Goal: Find specific page/section: Find specific page/section

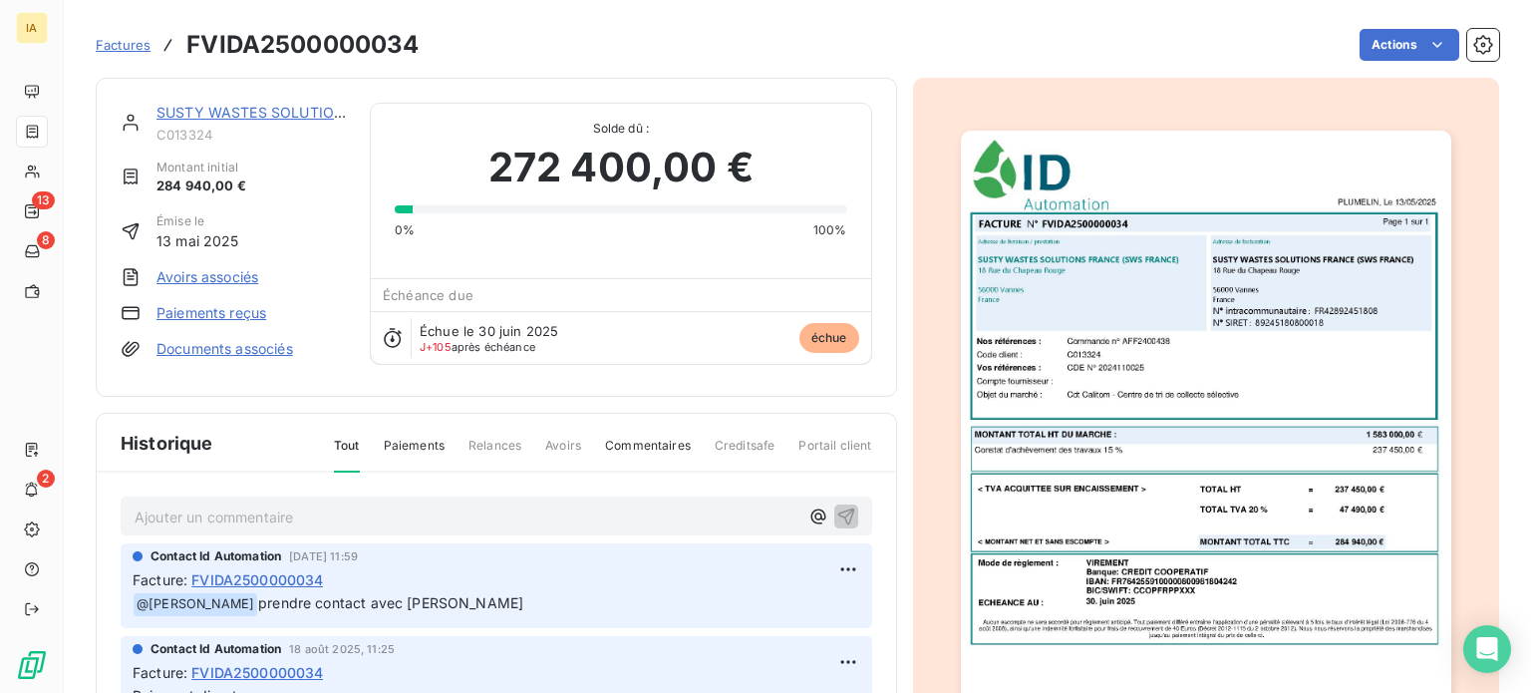
scroll to position [199, 0]
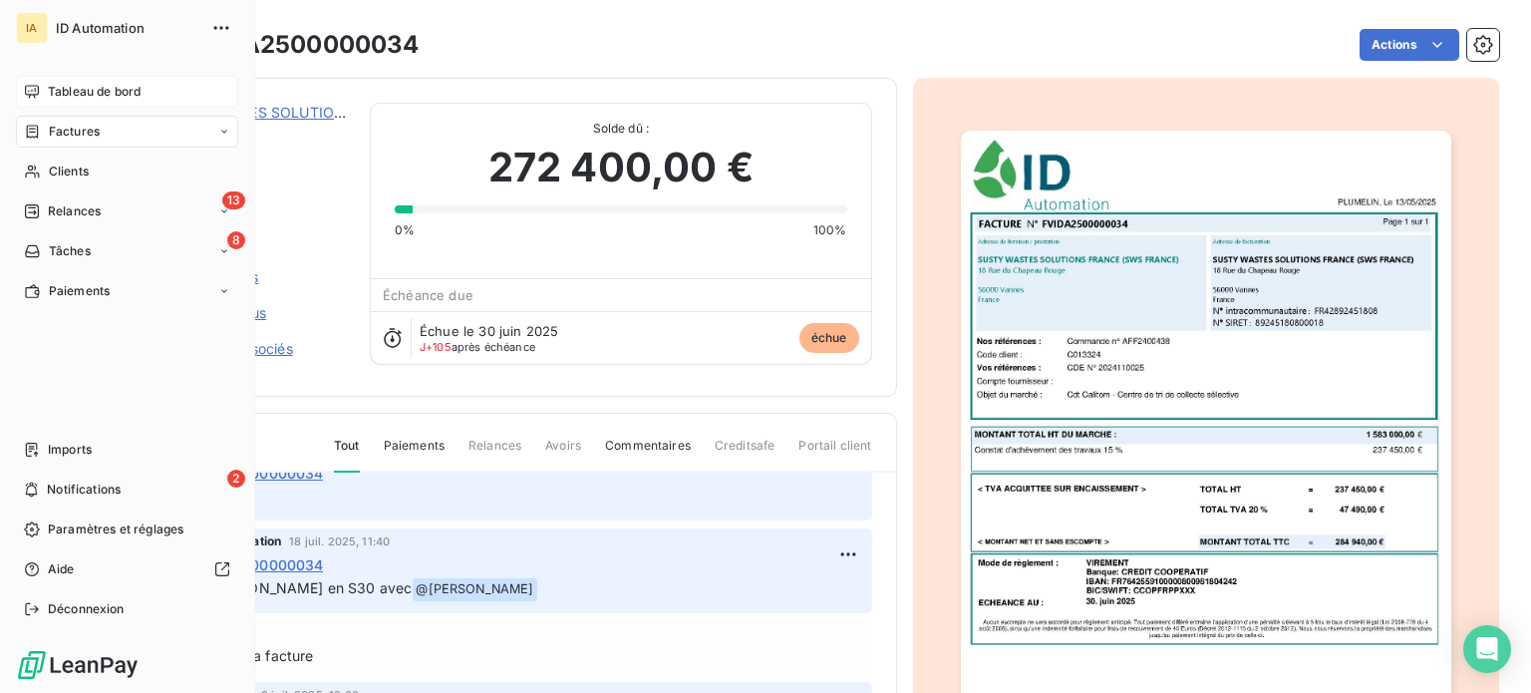
click at [63, 85] on span "Tableau de bord" at bounding box center [94, 92] width 93 height 18
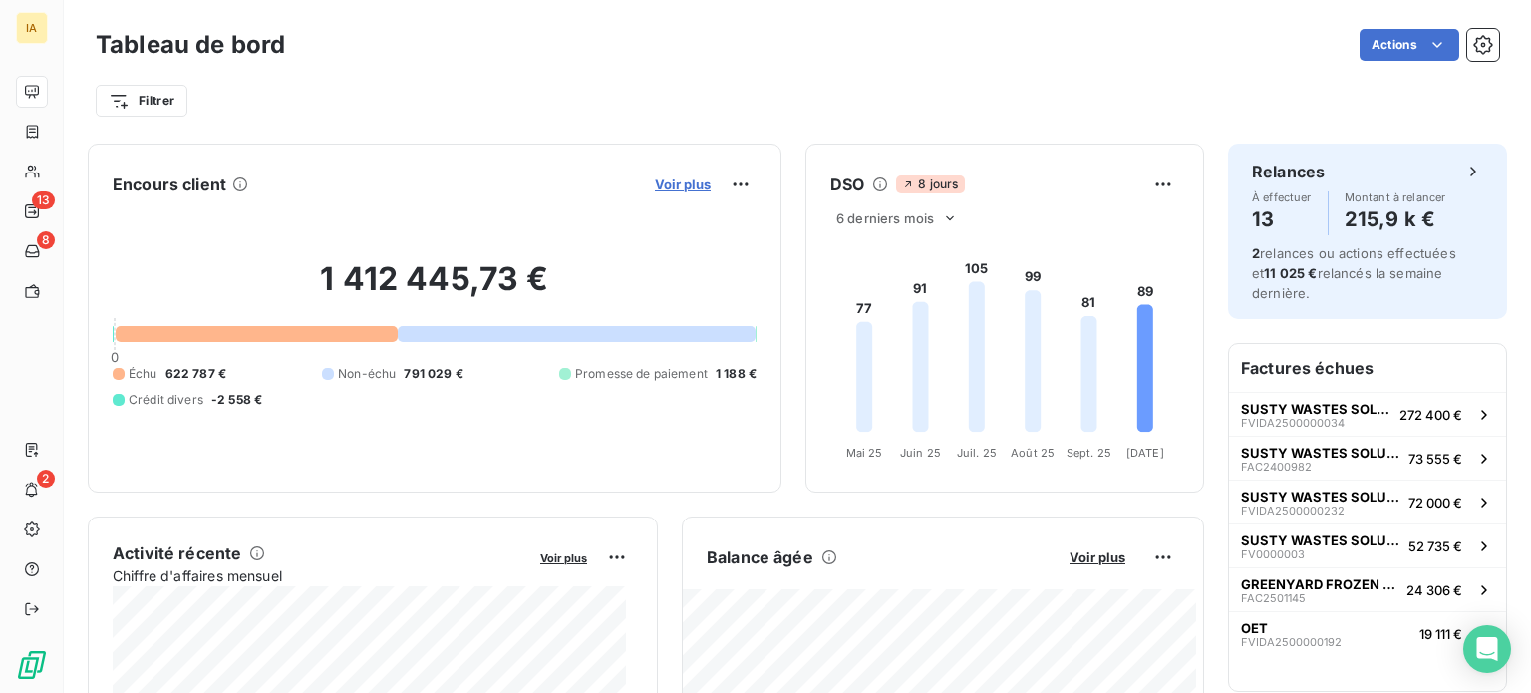
click at [666, 190] on span "Voir plus" at bounding box center [683, 184] width 56 height 16
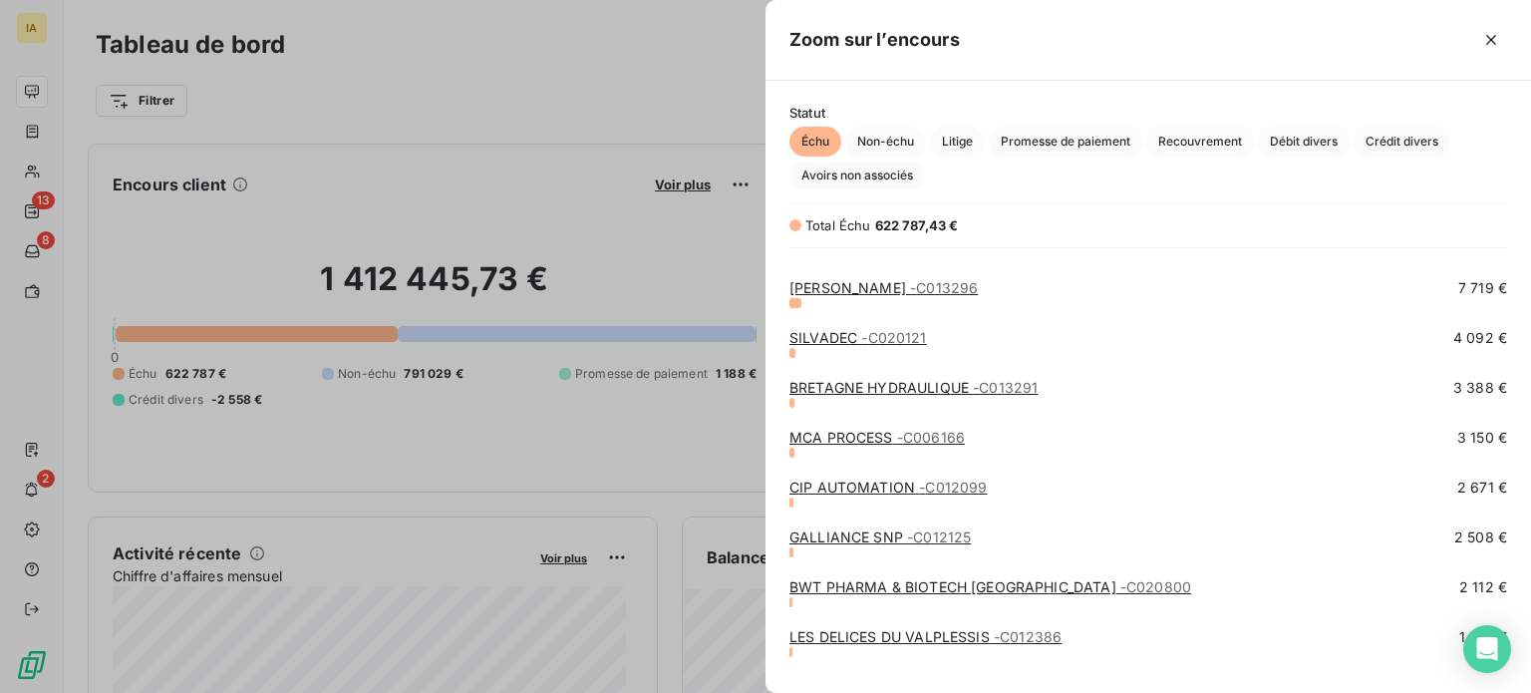
scroll to position [462, 0]
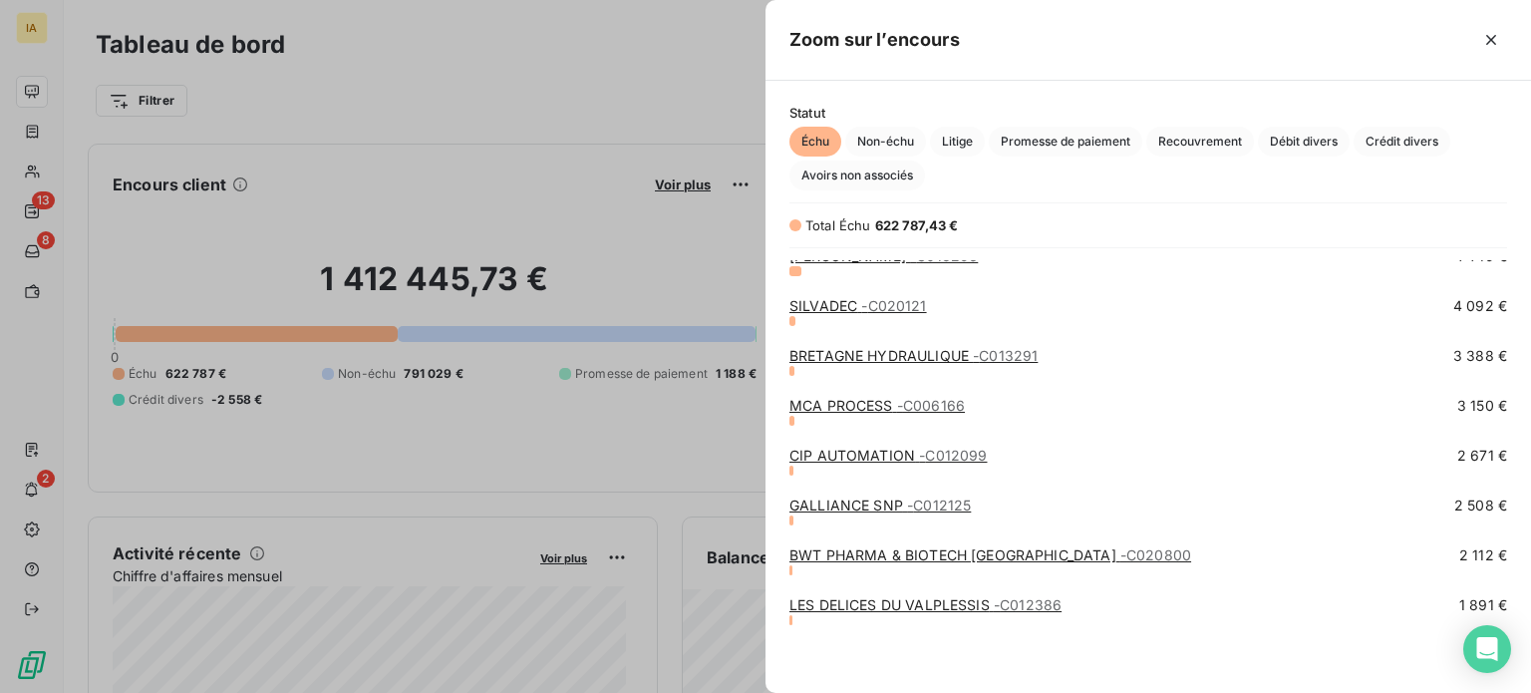
click at [933, 547] on link "BWT PHARMA & BIOTECH [GEOGRAPHIC_DATA] - C020800" at bounding box center [990, 554] width 402 height 17
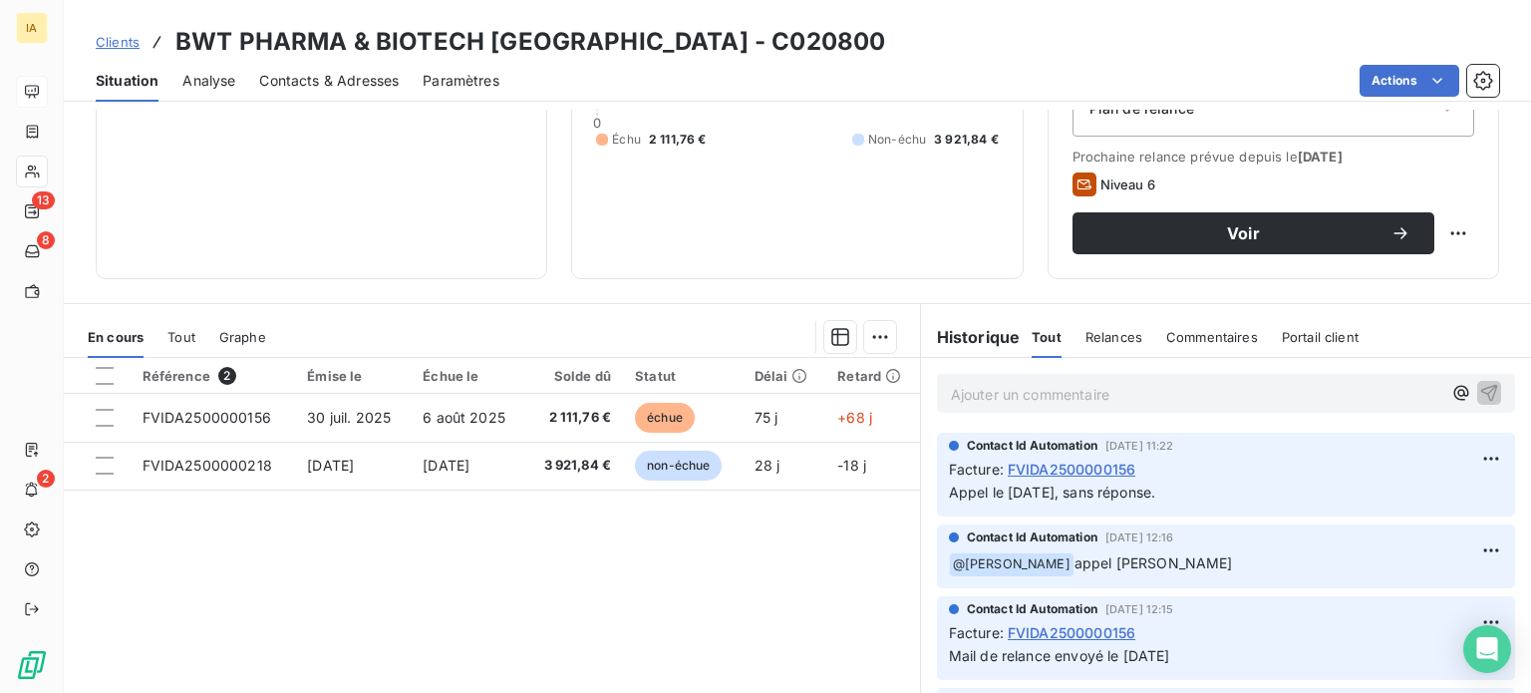
scroll to position [359, 0]
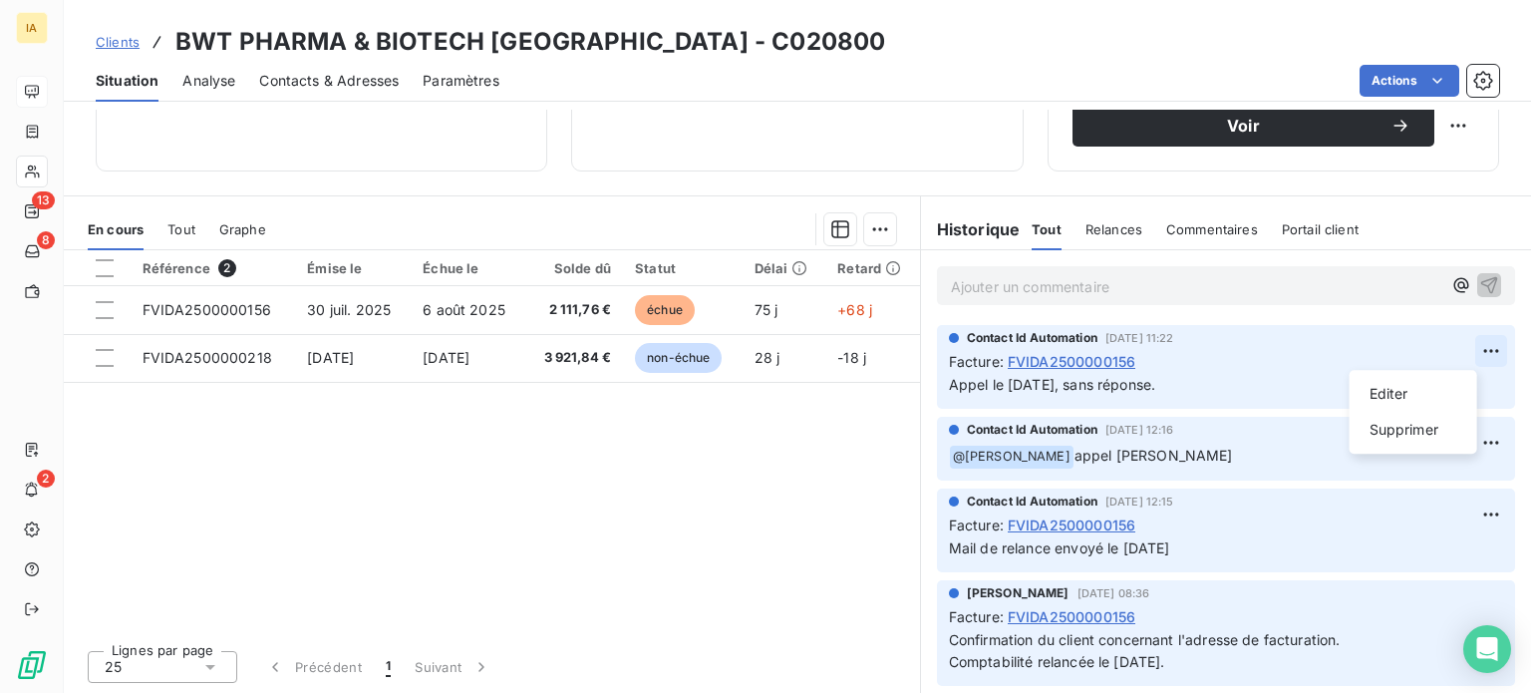
click at [1459, 343] on html "IA 13 8 2 Clients BWT PHARMA & BIOTECH [GEOGRAPHIC_DATA] - C020800 Situation An…" at bounding box center [765, 346] width 1531 height 693
click at [1407, 395] on div "Editer" at bounding box center [1413, 394] width 112 height 32
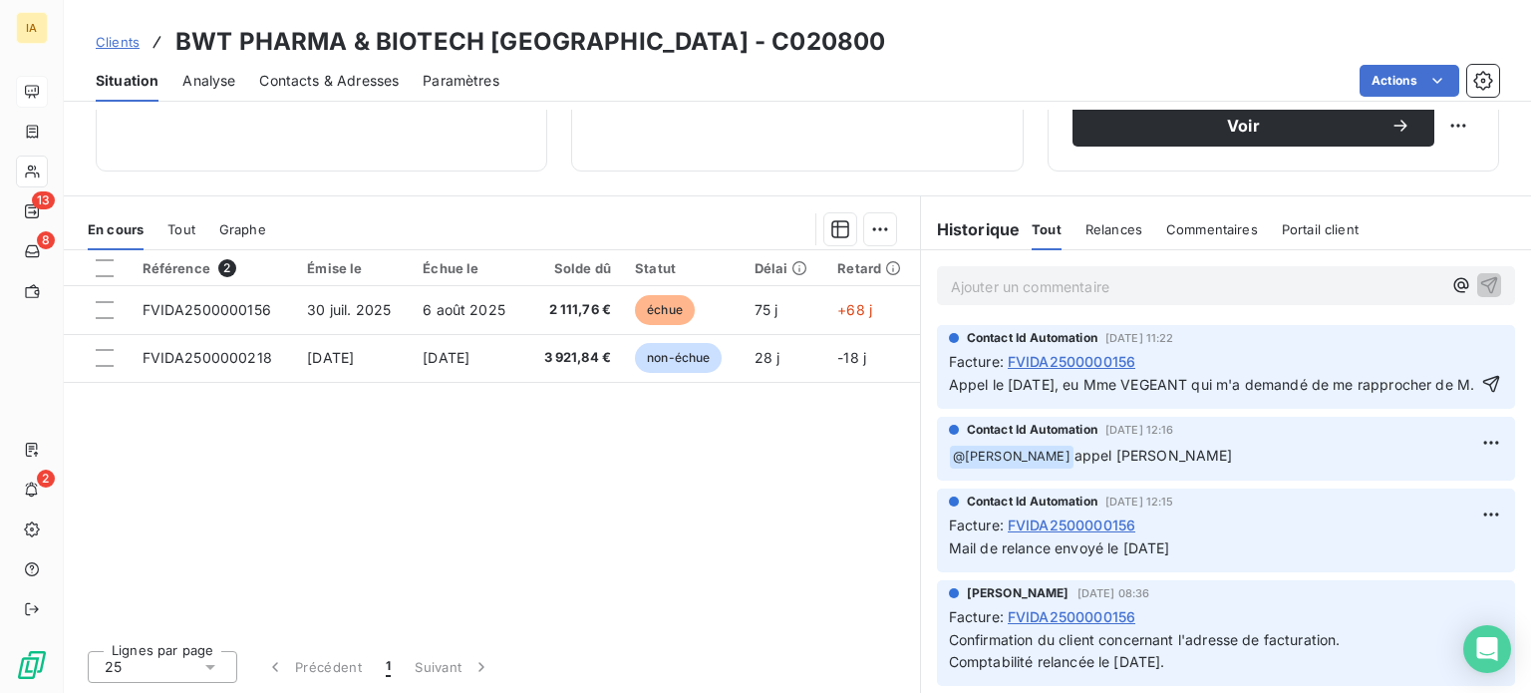
click at [1216, 397] on p "Appel le [DATE], eu Mme VEGEANT qui m'a demandé de me rapprocher de M." at bounding box center [1212, 385] width 526 height 23
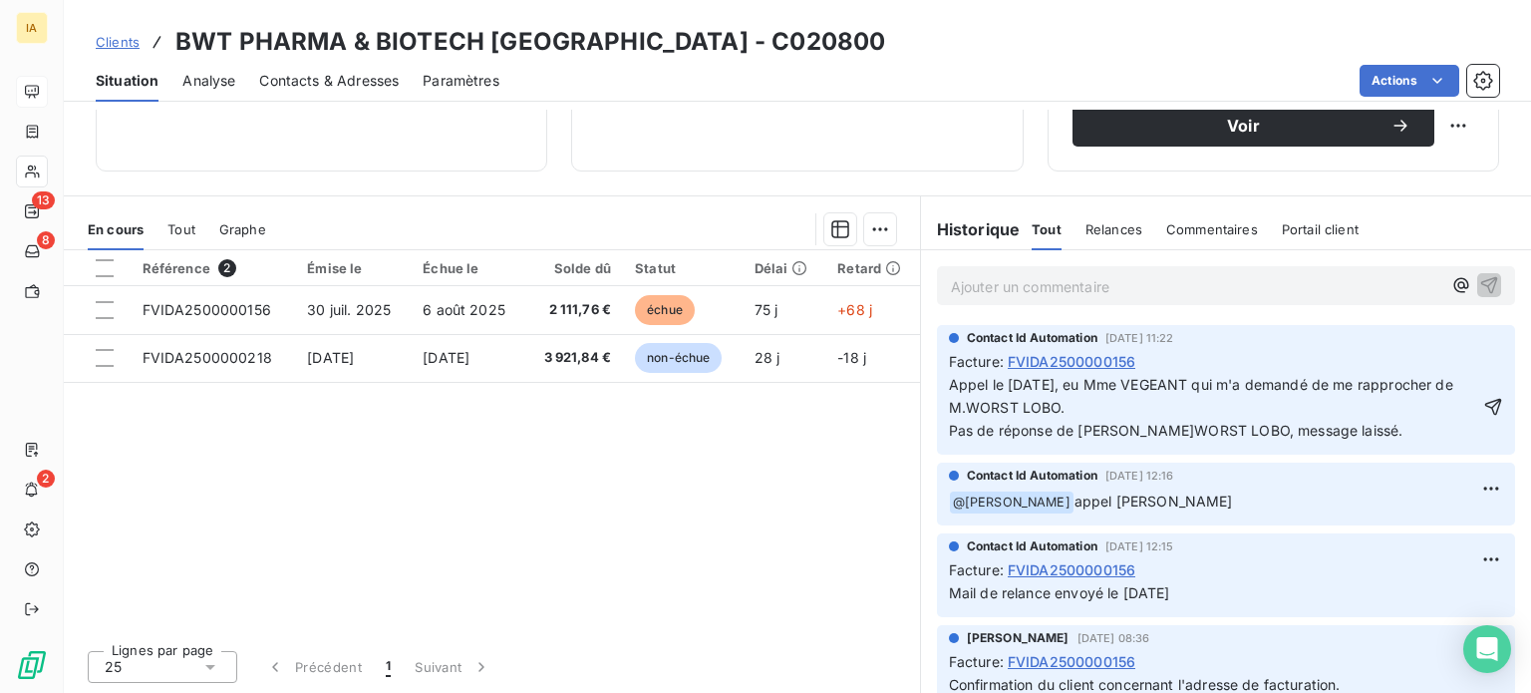
click at [1467, 419] on div "Appel le [DATE], eu Mme VEGEANT qui m'a demandé de me rapprocher de M.WORST LOB…" at bounding box center [1226, 407] width 554 height 71
click at [1483, 412] on icon "button" at bounding box center [1493, 407] width 20 height 20
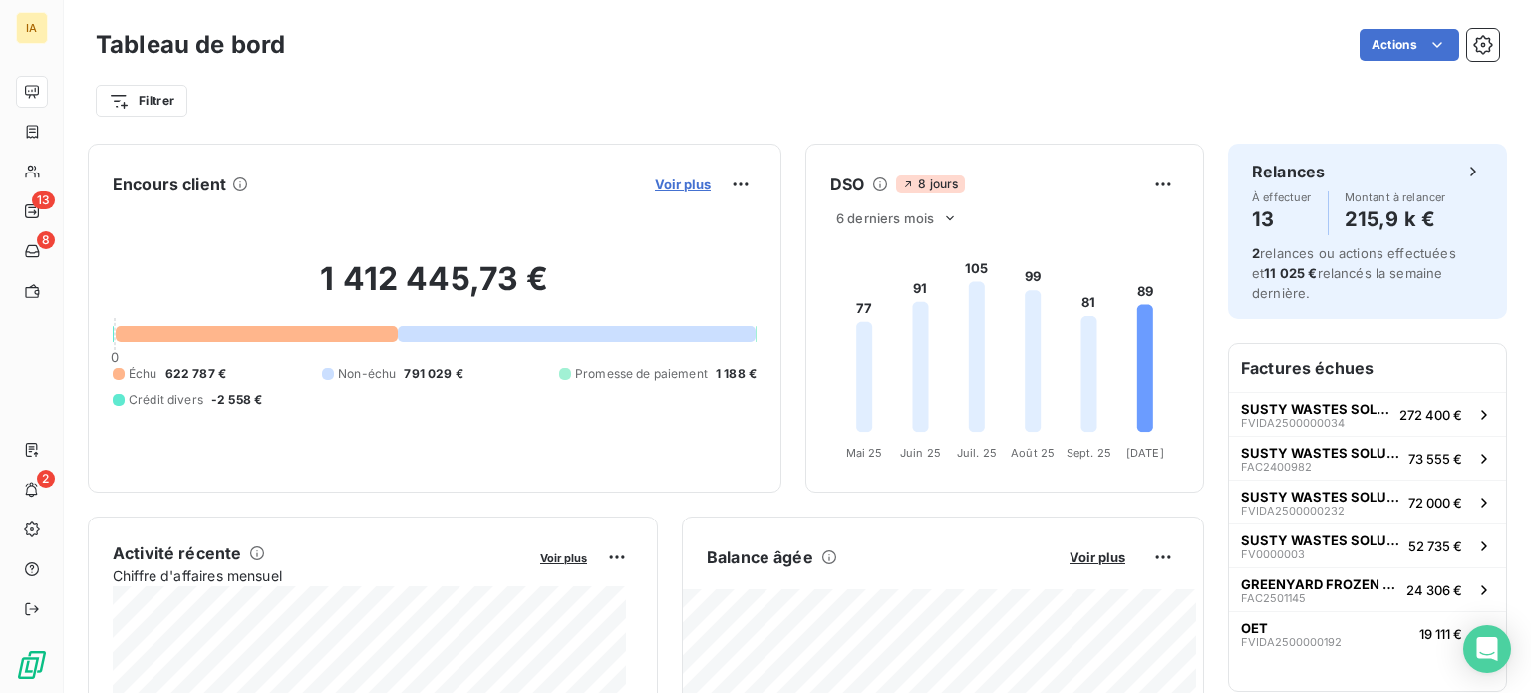
click at [670, 186] on span "Voir plus" at bounding box center [683, 184] width 56 height 16
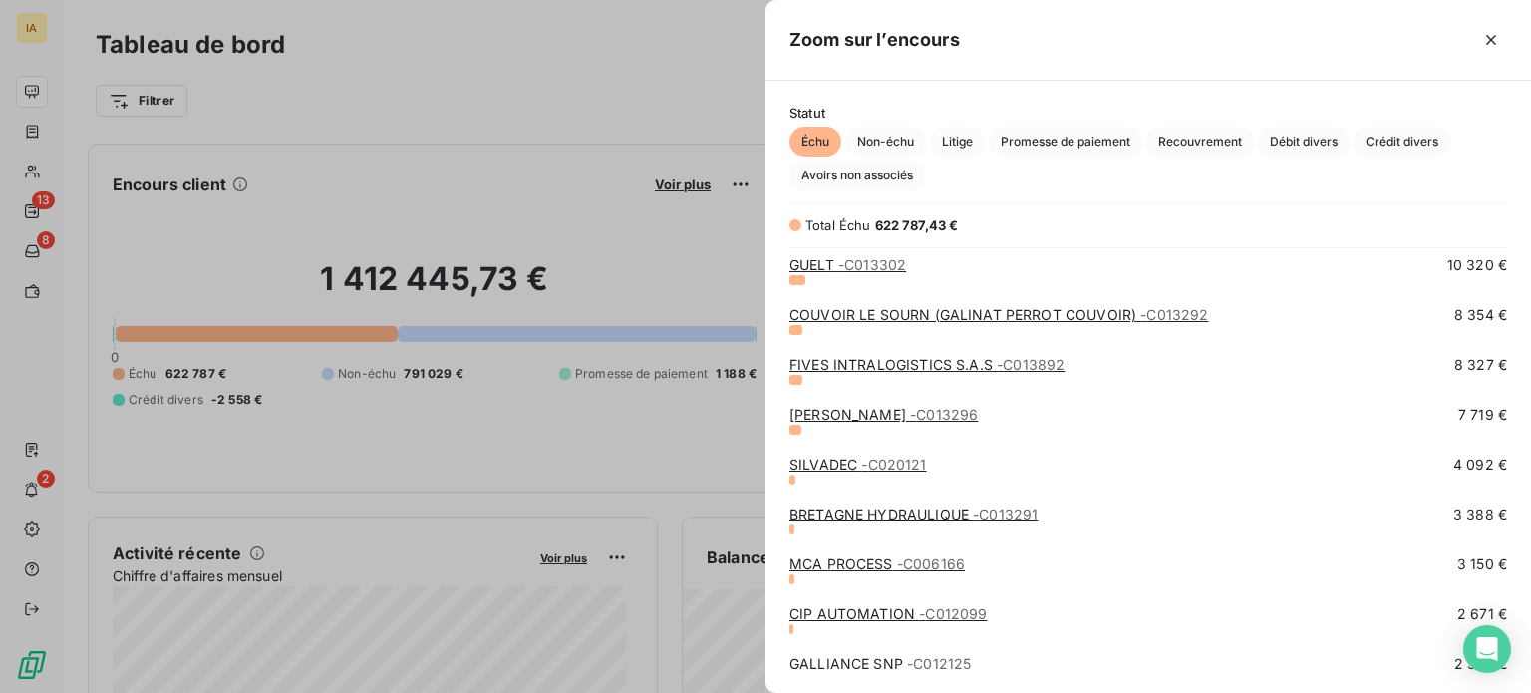
scroll to position [462, 0]
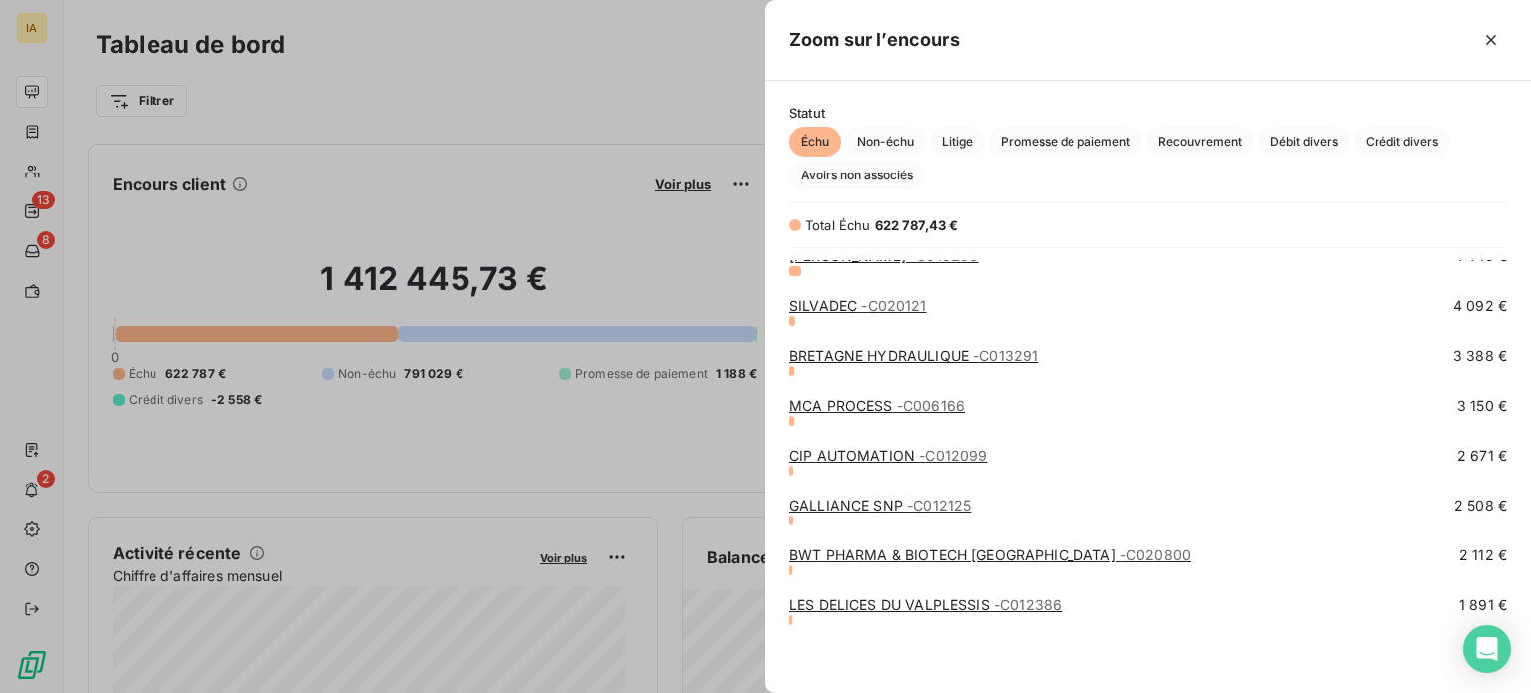
click at [856, 565] on div "BWT PHARMA & BIOTECH [GEOGRAPHIC_DATA] - C020800 2 112 €" at bounding box center [1148, 560] width 718 height 30
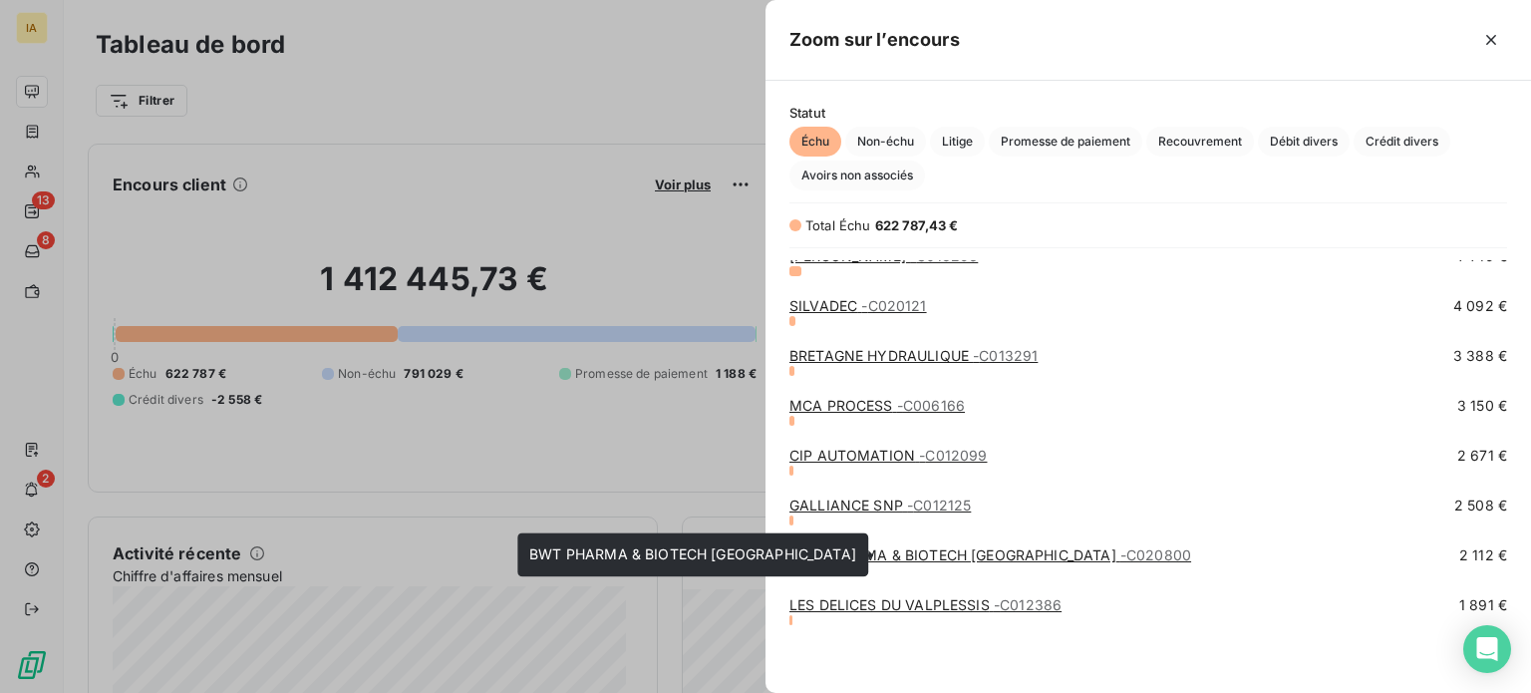
click at [852, 557] on link "BWT PHARMA & BIOTECH [GEOGRAPHIC_DATA] - C020800" at bounding box center [990, 554] width 402 height 17
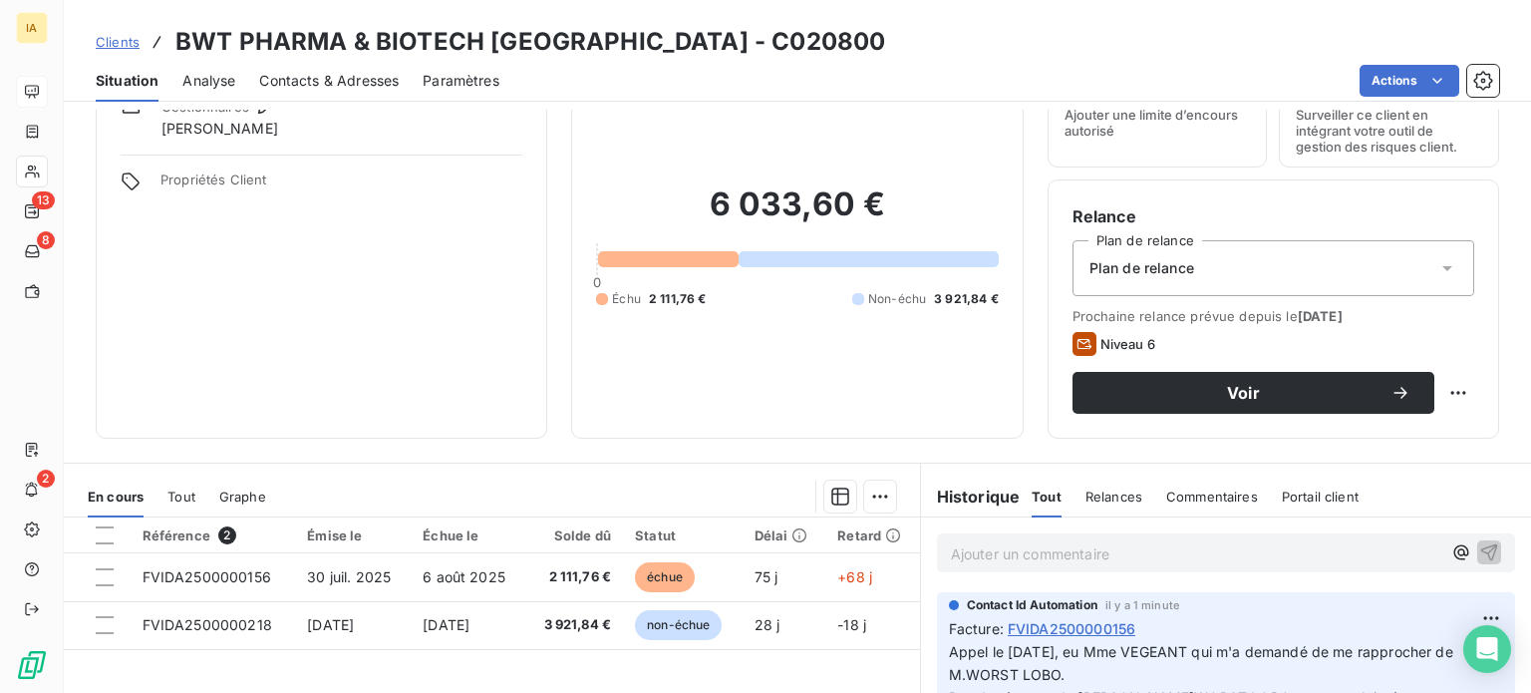
scroll to position [199, 0]
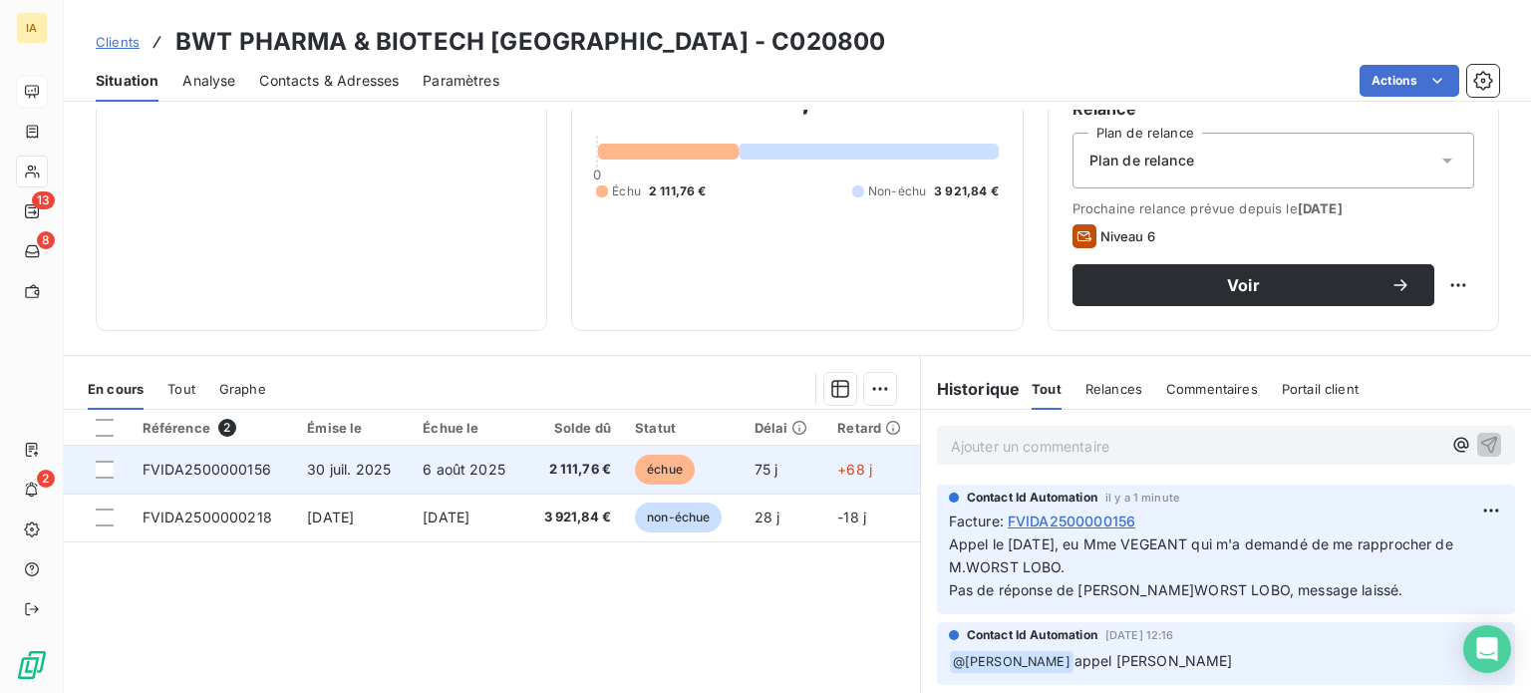
click at [525, 474] on td "2 111,76 €" at bounding box center [574, 469] width 98 height 48
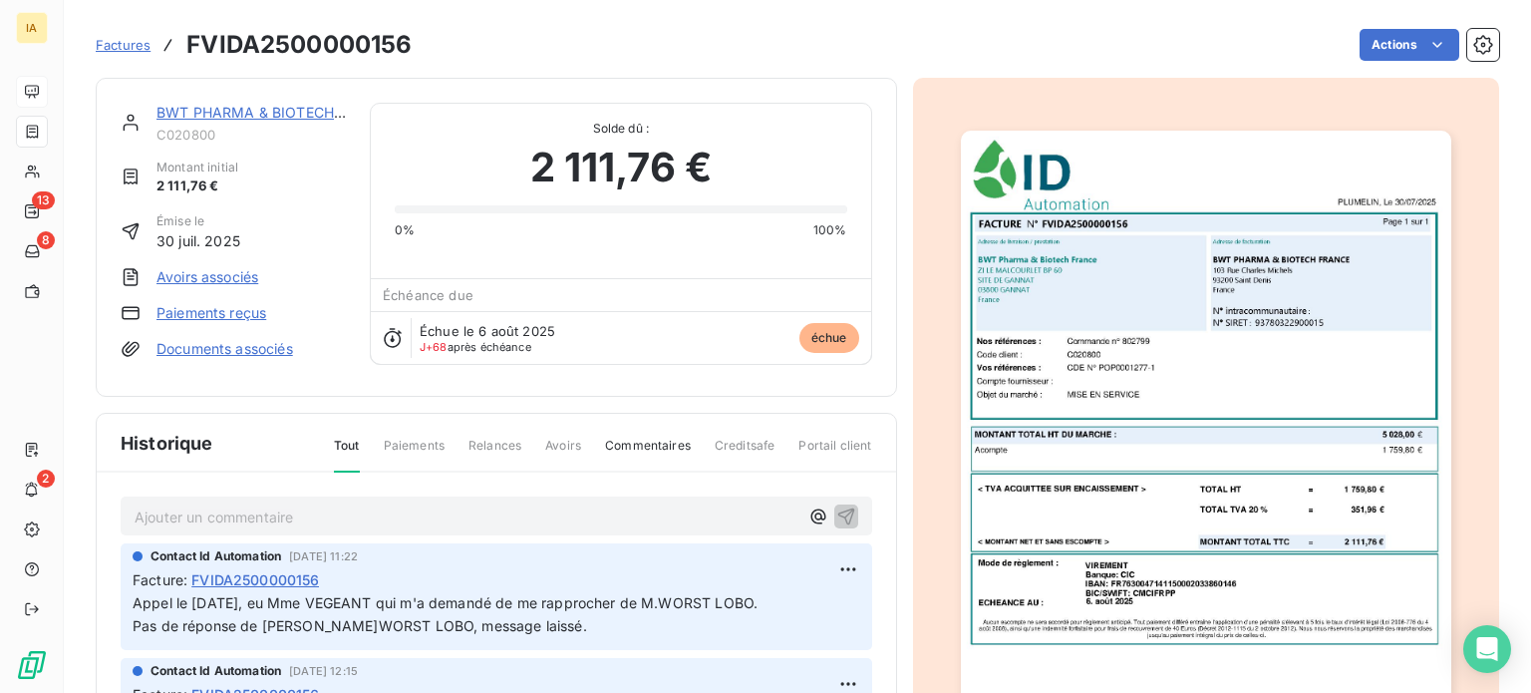
click at [257, 39] on h3 "FVIDA2500000156" at bounding box center [298, 45] width 225 height 36
copy h3 "FVIDA2500000156"
drag, startPoint x: 244, startPoint y: 62, endPoint x: 288, endPoint y: 49, distance: 45.7
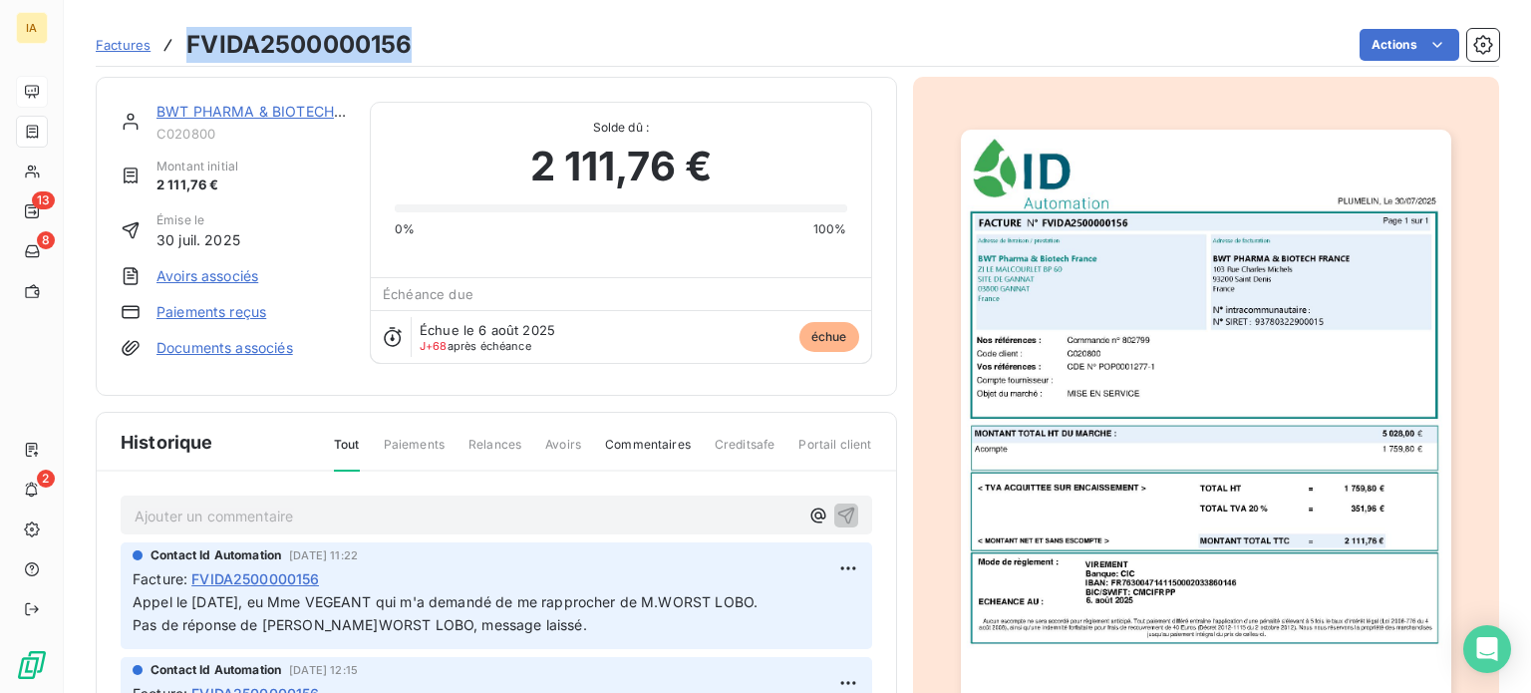
copy h3 "FVIDA2500000156"
click at [530, 503] on p "Ajouter un commentaire ﻿" at bounding box center [467, 515] width 664 height 25
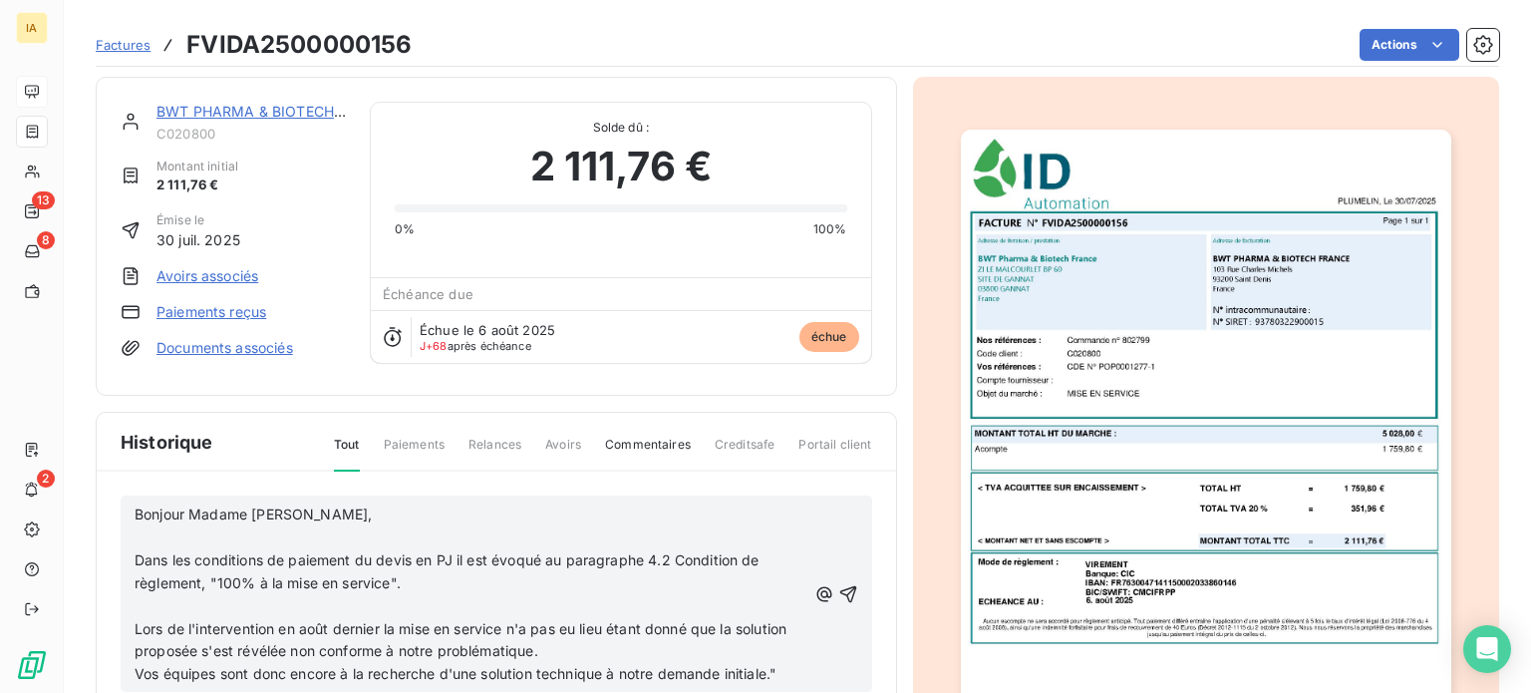
scroll to position [0, 0]
click at [138, 513] on span "Bonjour Madame [PERSON_NAME]," at bounding box center [253, 514] width 237 height 17
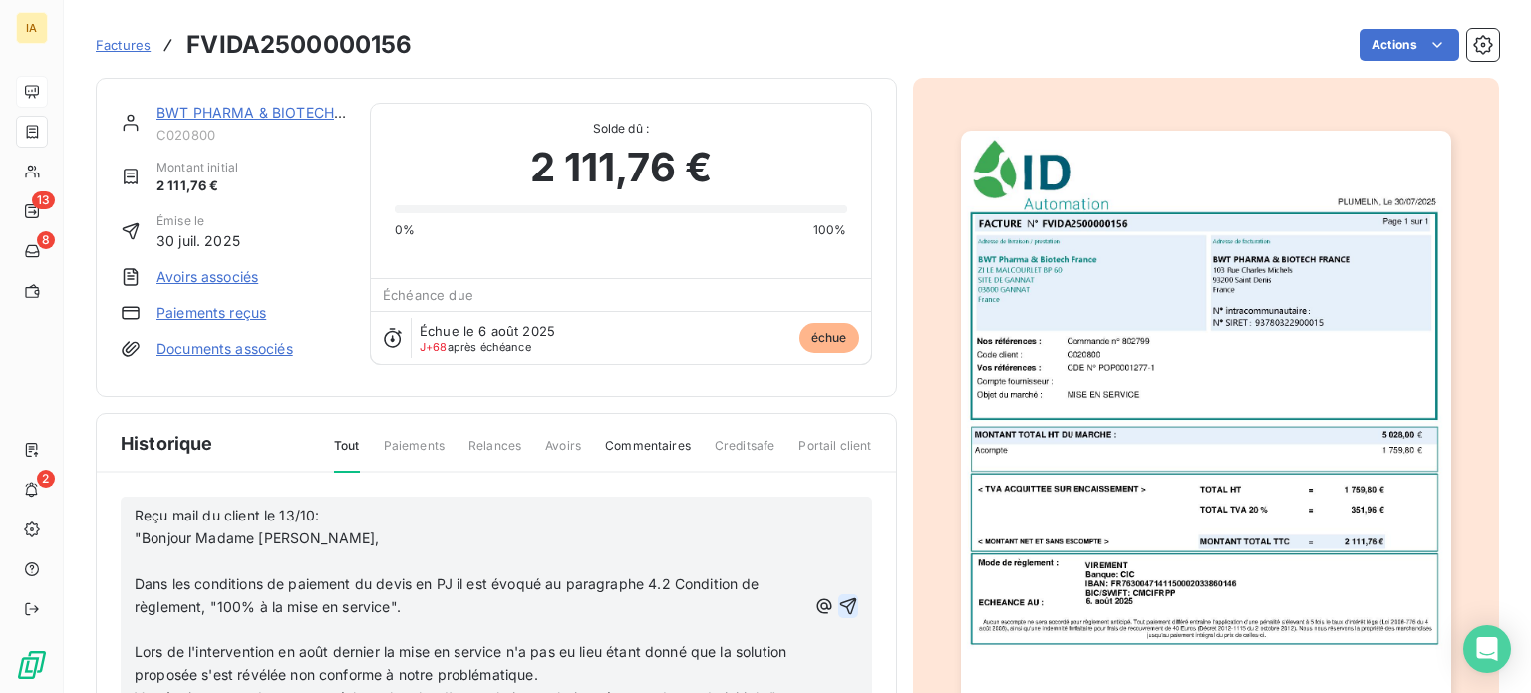
click at [838, 603] on icon "button" at bounding box center [848, 606] width 20 height 20
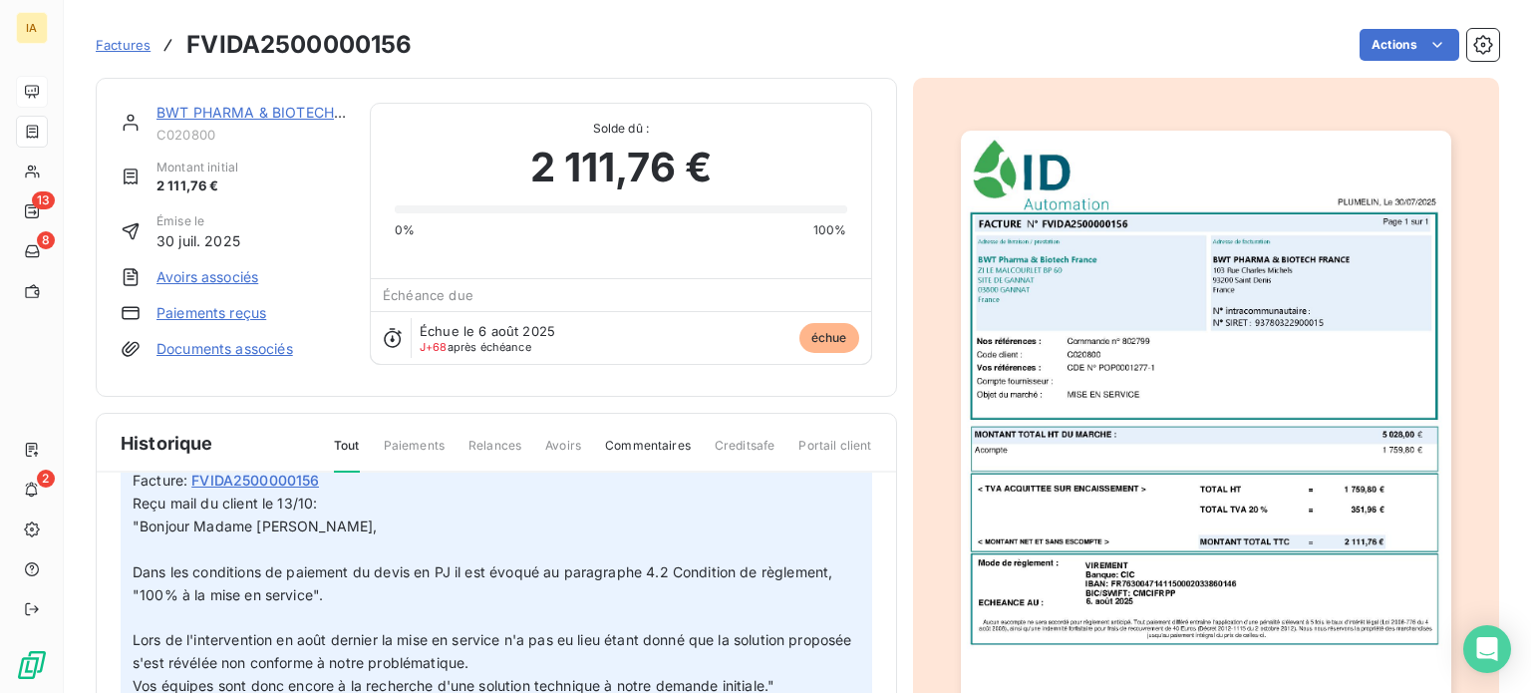
scroll to position [199, 0]
